Goal: Use online tool/utility: Use online tool/utility

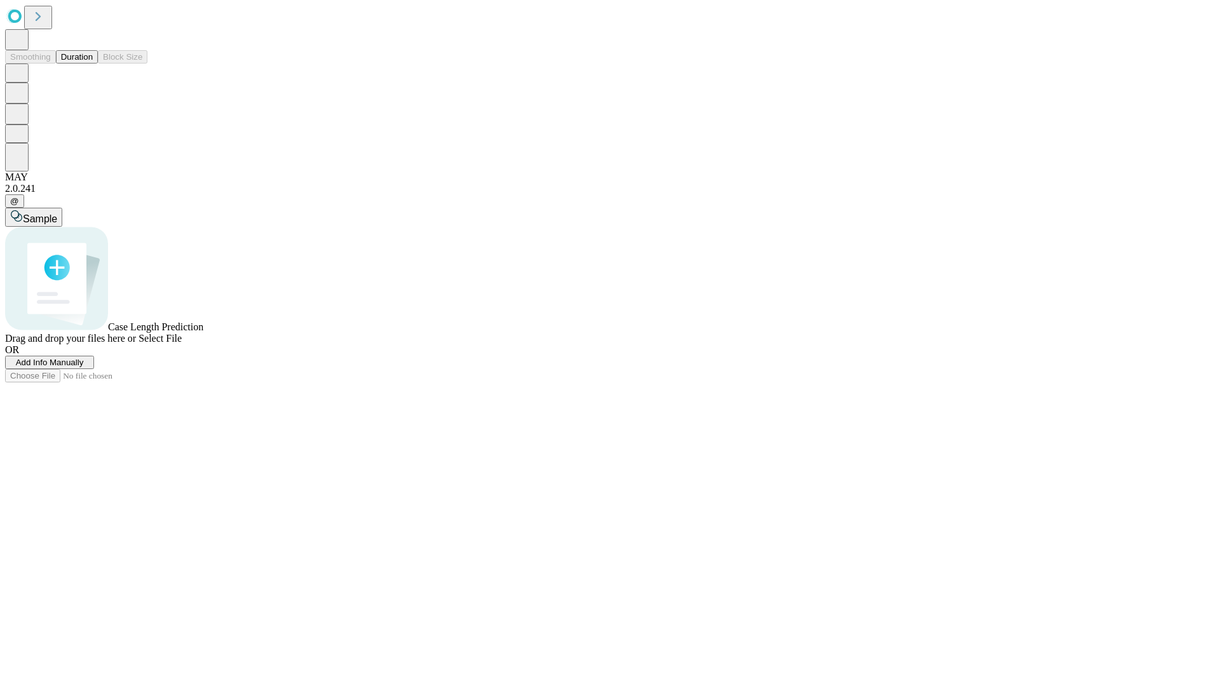
click at [93, 64] on button "Duration" at bounding box center [77, 56] width 42 height 13
click at [84, 367] on span "Add Info Manually" at bounding box center [50, 363] width 68 height 10
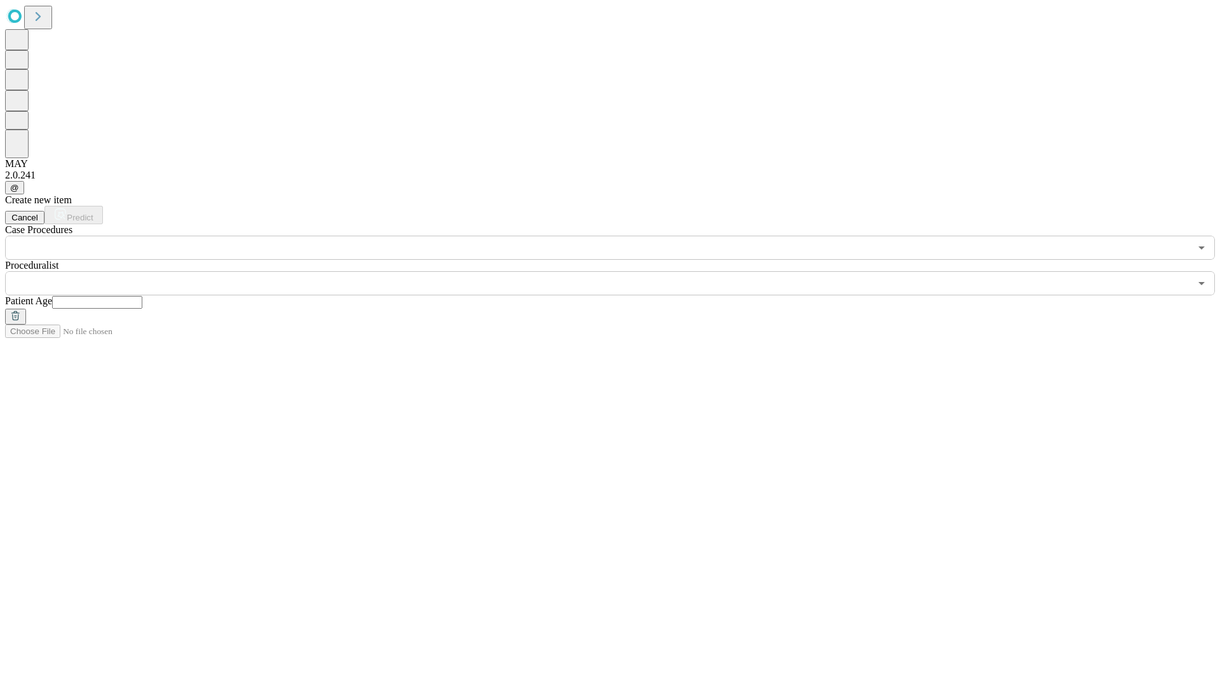
click at [142, 296] on input "text" at bounding box center [97, 302] width 90 height 13
type input "**"
click at [619, 271] on input "text" at bounding box center [597, 283] width 1185 height 24
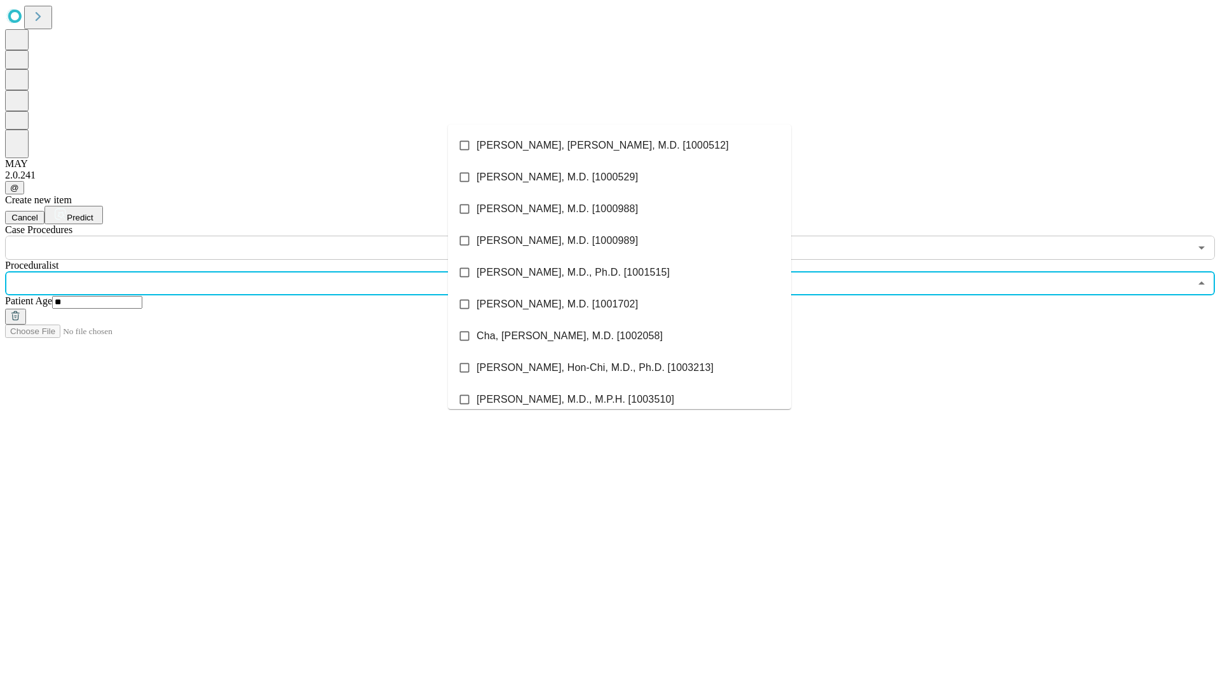
click at [620, 146] on li "[PERSON_NAME], [PERSON_NAME], M.D. [1000512]" at bounding box center [619, 146] width 343 height 32
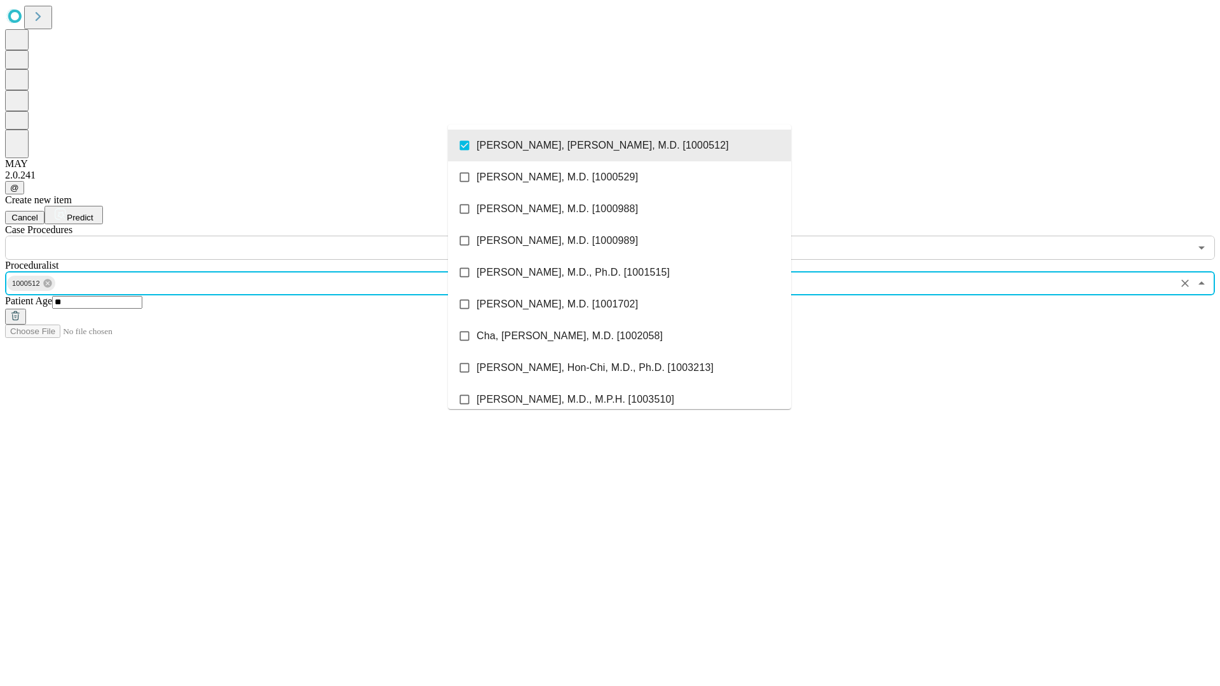
click at [267, 236] on input "text" at bounding box center [597, 248] width 1185 height 24
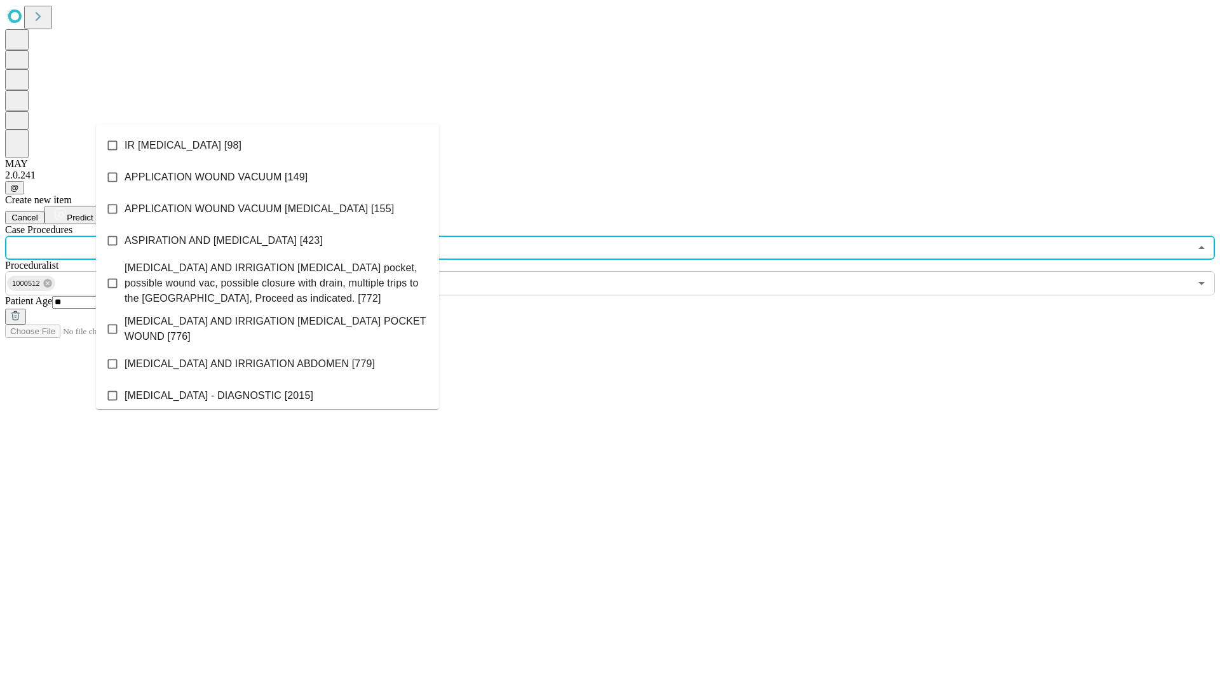
click at [268, 146] on li "IR [MEDICAL_DATA] [98]" at bounding box center [267, 146] width 343 height 32
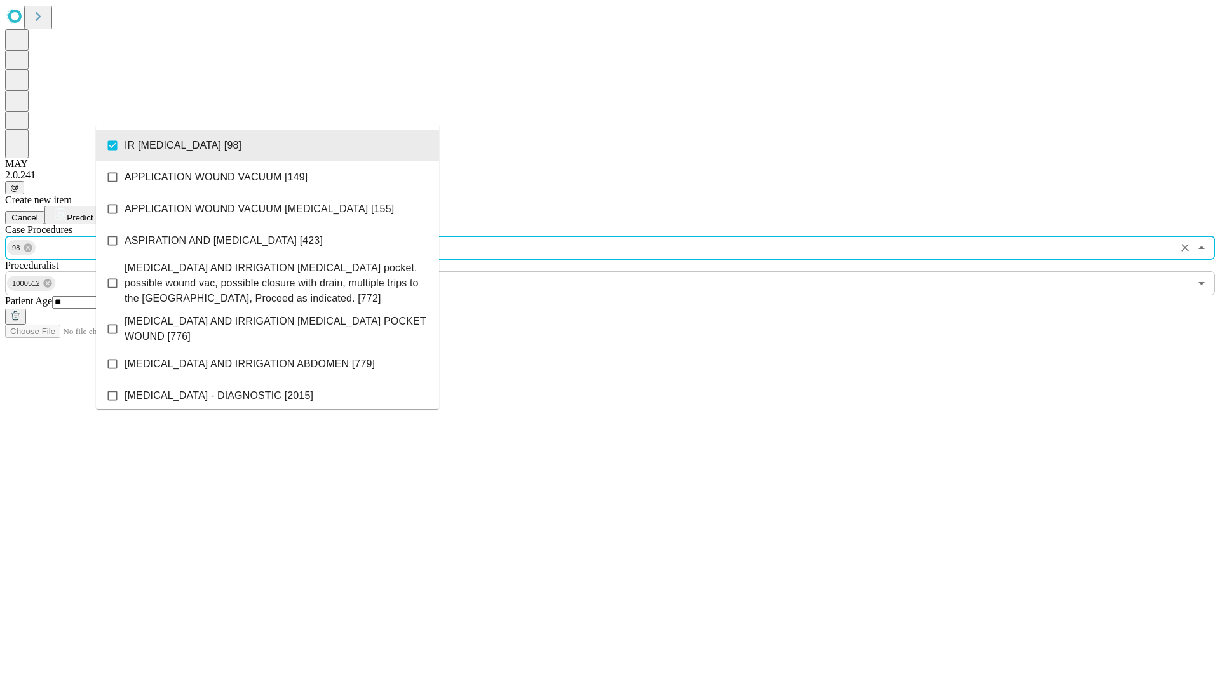
click at [93, 213] on span "Predict" at bounding box center [80, 218] width 26 height 10
